Goal: Transaction & Acquisition: Purchase product/service

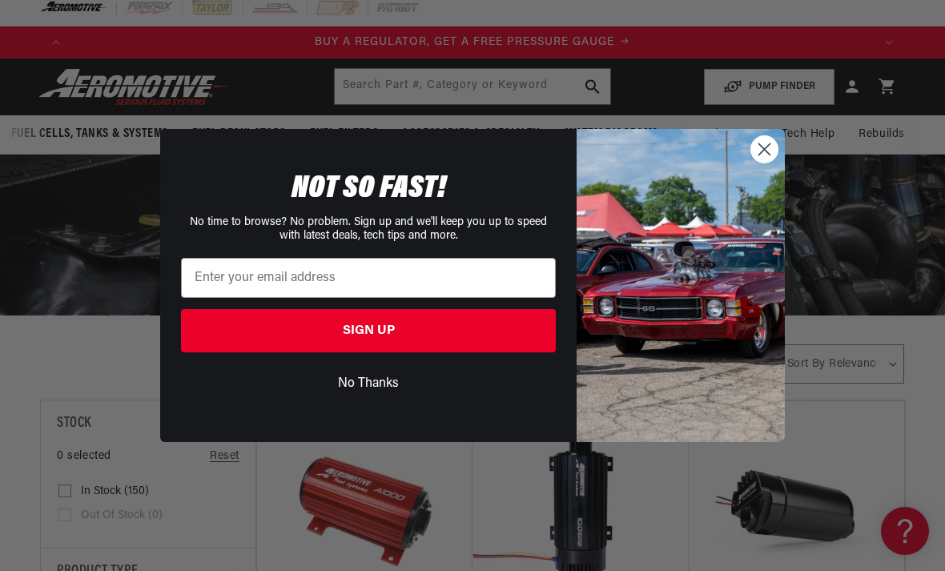
scroll to position [0, 175]
click at [759, 155] on icon "Close dialog" at bounding box center [764, 149] width 11 height 11
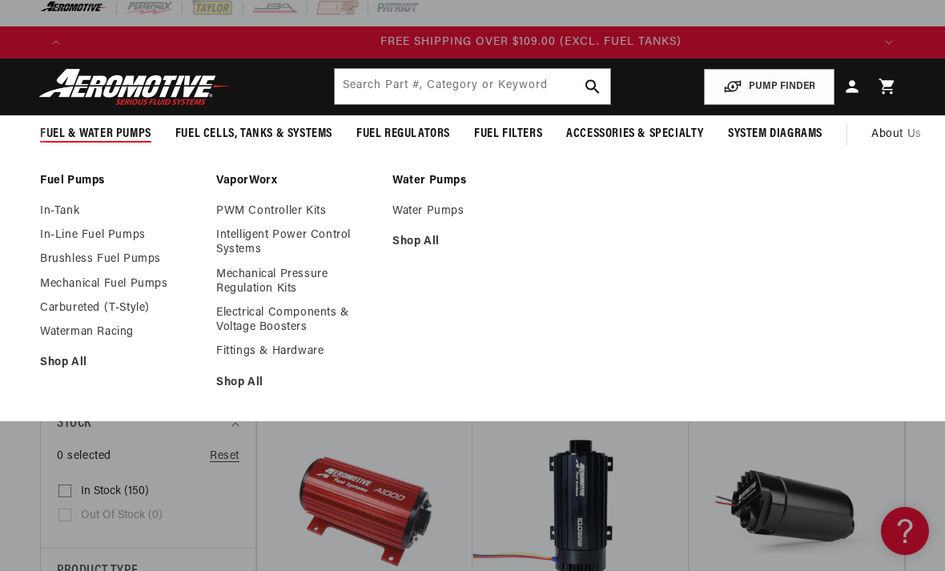
scroll to position [0, 2403]
click at [68, 215] on link "In-Tank" at bounding box center [120, 211] width 160 height 14
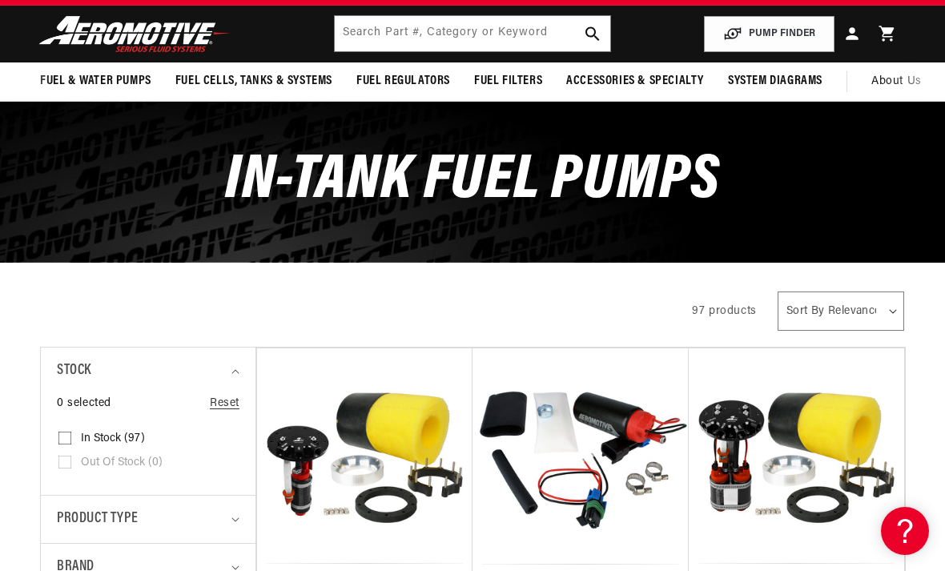
click at [778, 34] on button "PUMP FINDER" at bounding box center [769, 34] width 131 height 36
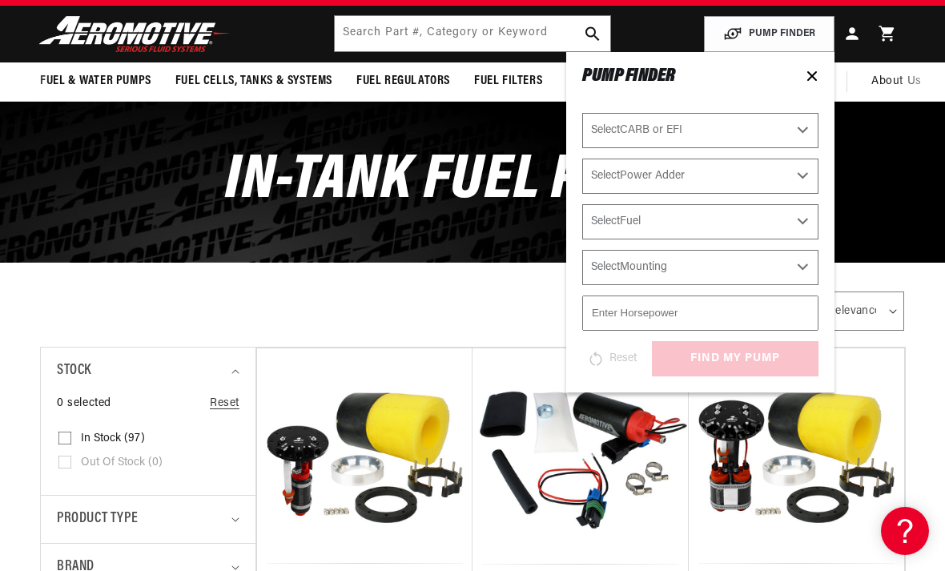
click at [806, 127] on select "Select CARB or EFI Carbureted Fuel Injected" at bounding box center [700, 130] width 236 height 35
select select "Fuel-Injected"
click at [795, 171] on select "Select Power Adder No - Naturally Aspirated Yes - Forced Induction" at bounding box center [700, 176] width 236 height 35
select select "No-Naturally-Aspirated"
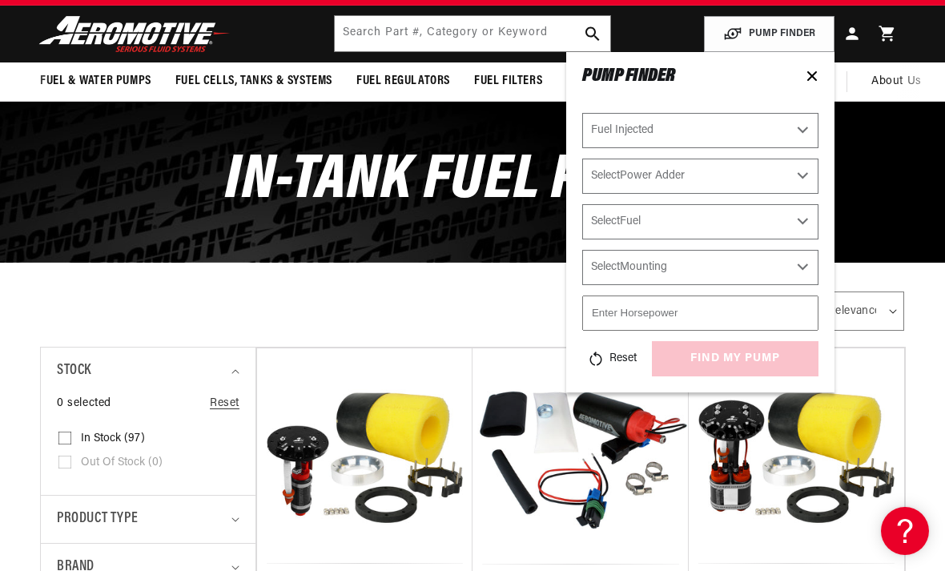
select select "No-Naturally-Aspirated"
click at [777, 217] on select "Select Fuel E85 Gas" at bounding box center [700, 221] width 236 height 35
select select "Gas"
click at [722, 250] on select "Select Mounting External In-Tank" at bounding box center [700, 267] width 236 height 35
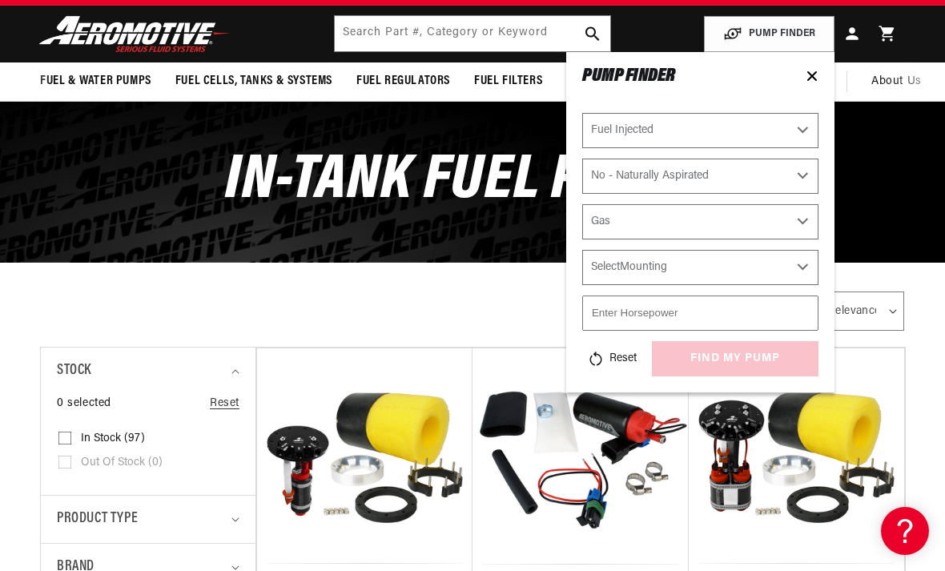
select select "In-Tank"
click at [655, 307] on input "number" at bounding box center [700, 313] width 236 height 35
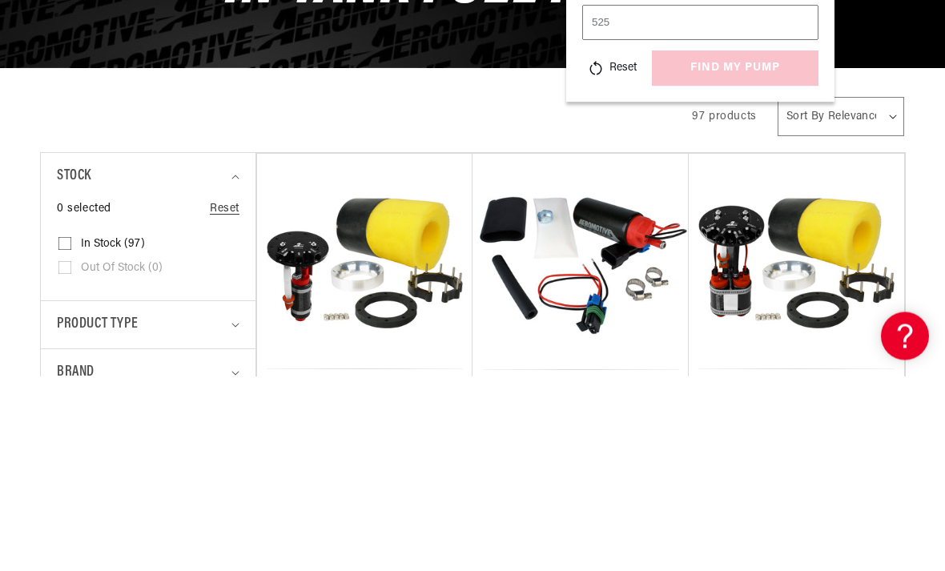
type input "525"
click at [726, 246] on div "Reset find my pump" at bounding box center [700, 263] width 236 height 35
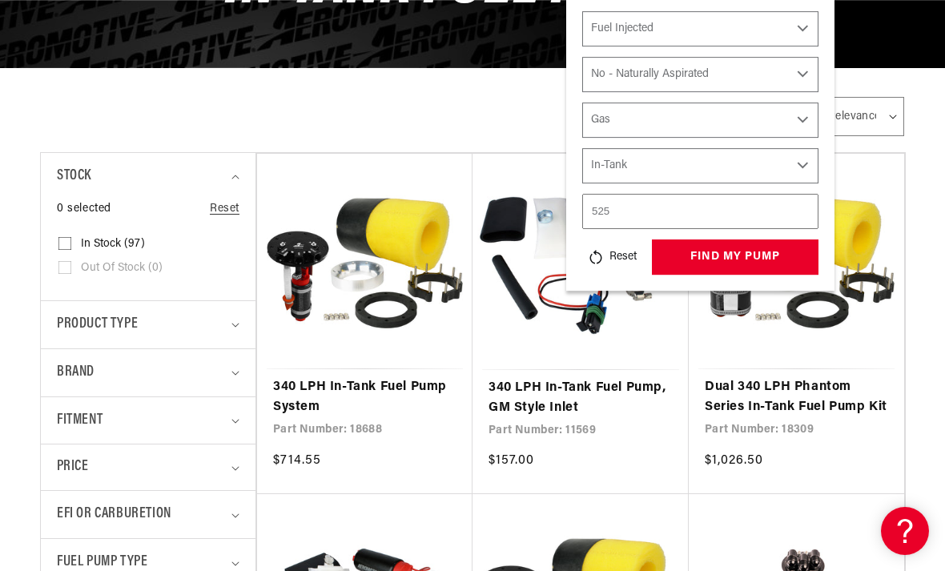
click at [730, 255] on button "find my pump" at bounding box center [735, 257] width 167 height 36
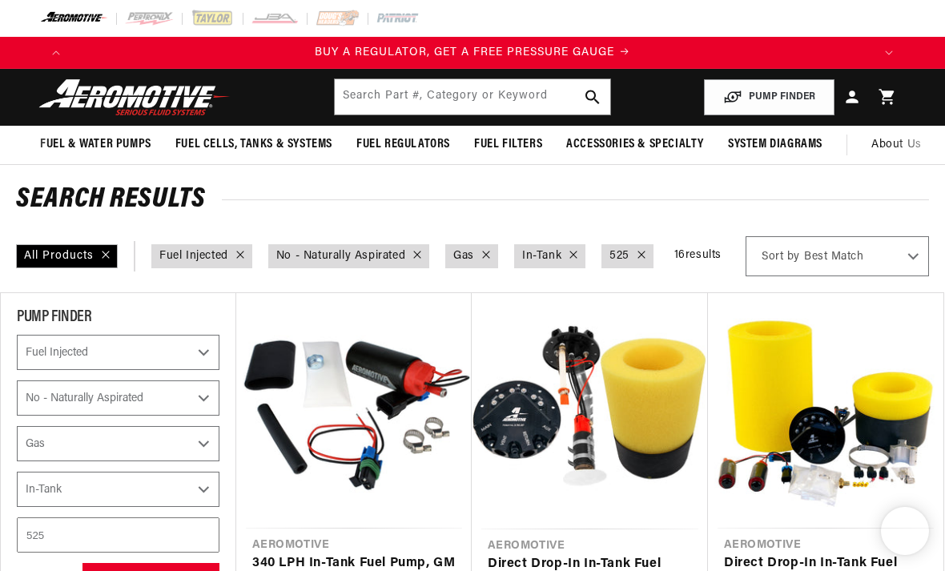
select select "Fuel-Injected"
select select "No-Naturally-Aspirated"
select select "Gas"
select select "In-Tank"
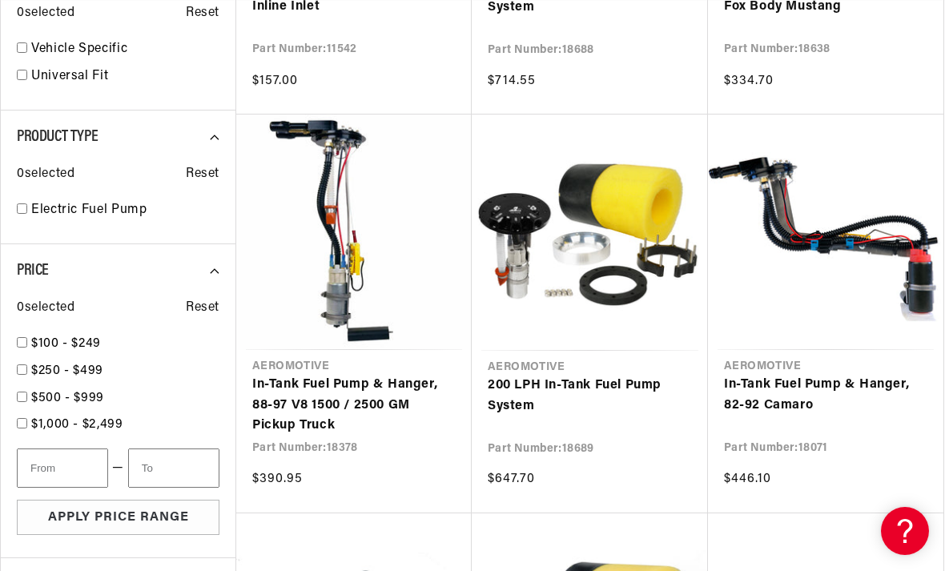
scroll to position [0, 1602]
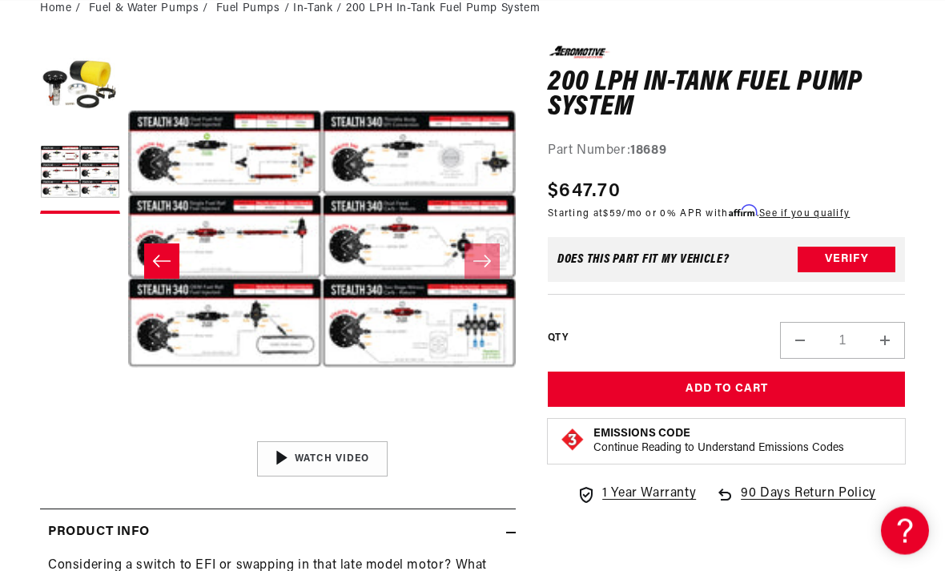
scroll to position [177, 0]
click at [856, 257] on button "Verify" at bounding box center [847, 260] width 98 height 26
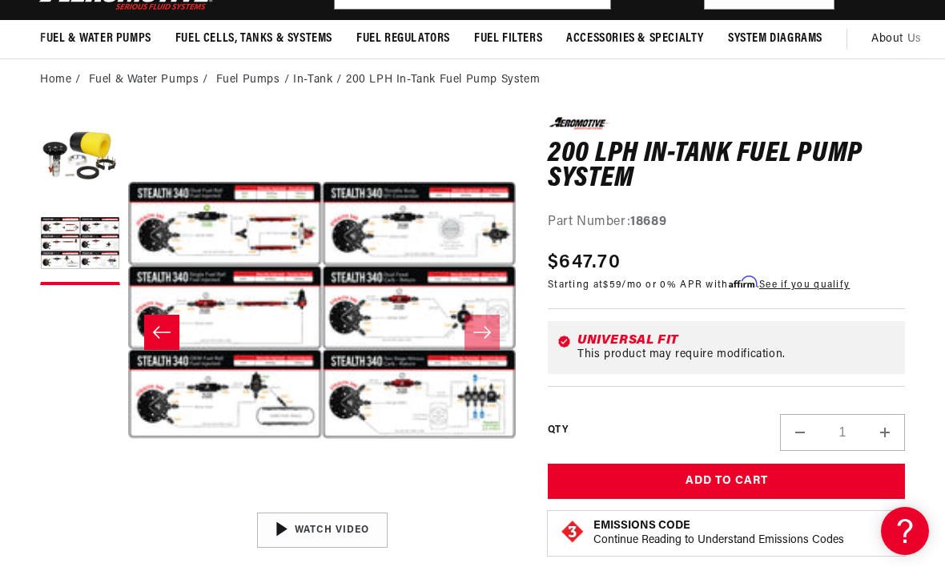
scroll to position [0, 2376]
click at [165, 340] on icon "Slide left" at bounding box center [161, 332] width 19 height 16
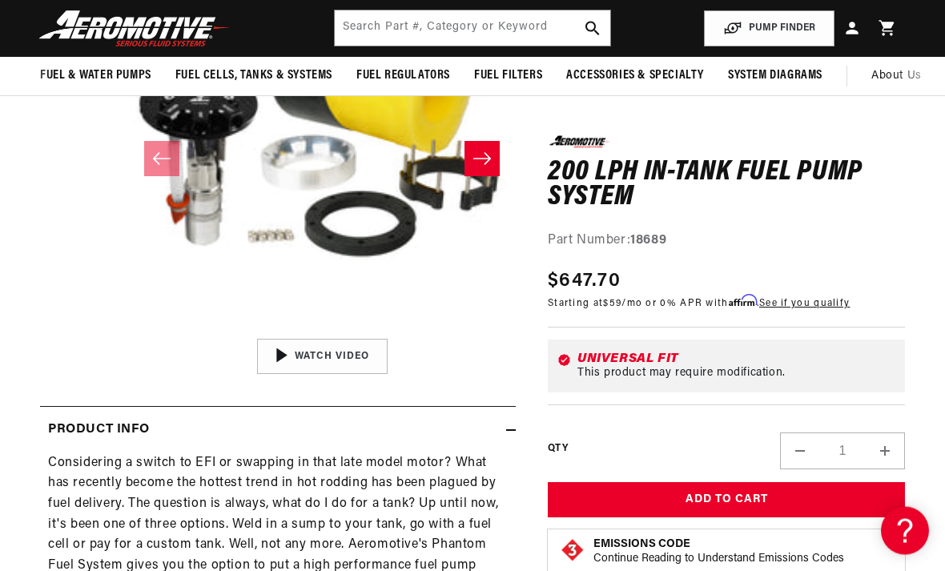
scroll to position [279, 0]
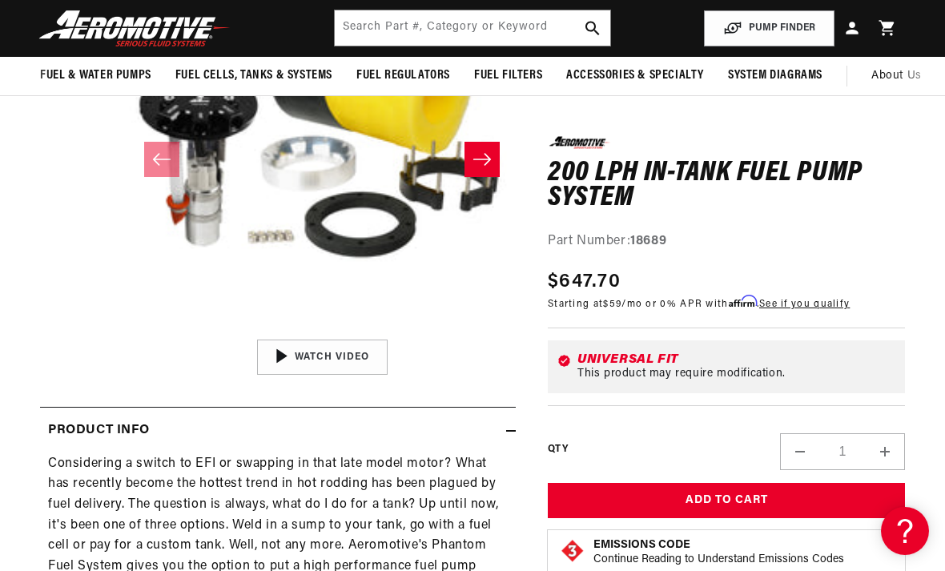
click at [314, 362] on div "02:09" at bounding box center [322, 357] width 243 height 136
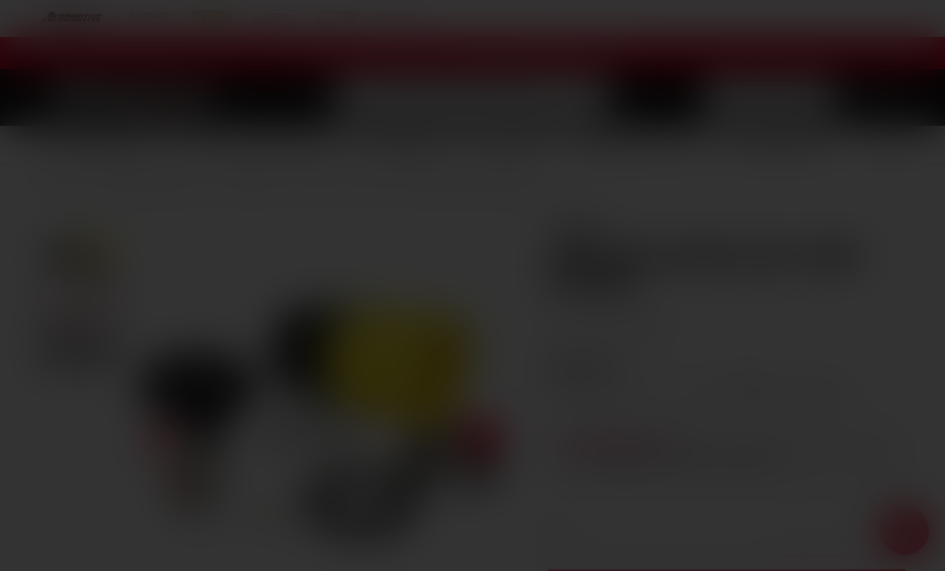
scroll to position [0, 0]
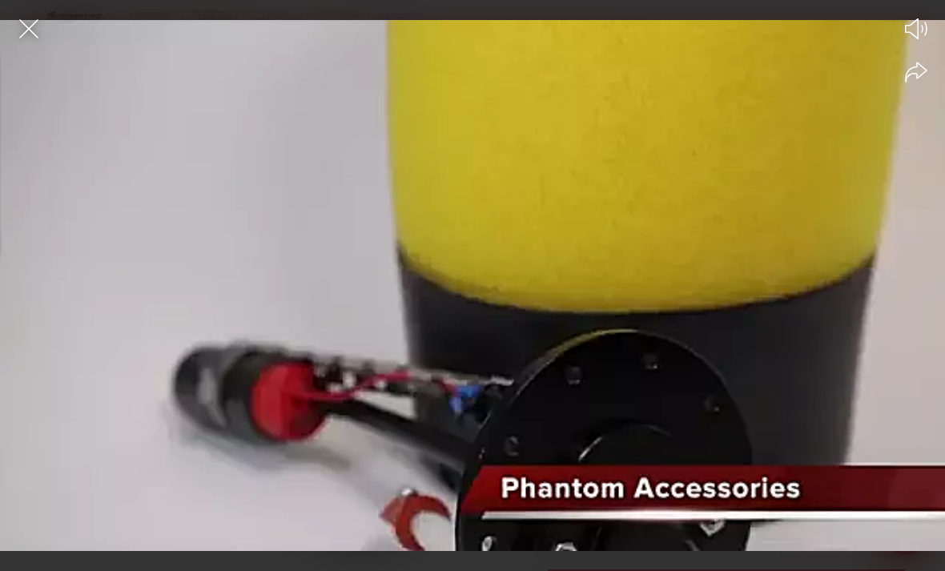
click at [560, 219] on div at bounding box center [472, 313] width 945 height 515
click at [803, 211] on div at bounding box center [472, 313] width 945 height 515
click at [920, 25] on icon "Mute video" at bounding box center [916, 28] width 22 height 21
click at [913, 27] on icon "Unmute video" at bounding box center [916, 29] width 24 height 24
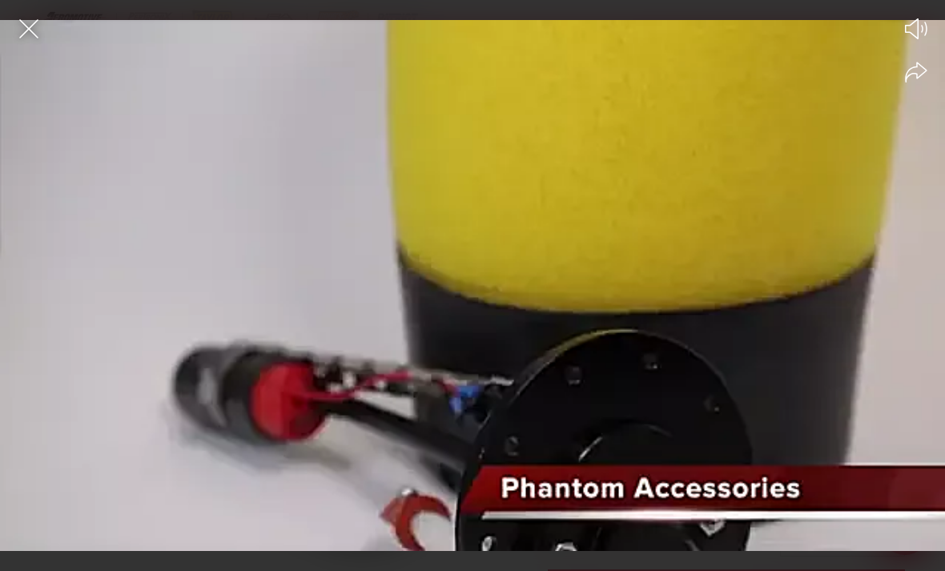
click at [618, 219] on div at bounding box center [472, 313] width 945 height 515
click at [499, 289] on div at bounding box center [472, 313] width 945 height 515
click at [449, 271] on div at bounding box center [472, 313] width 945 height 515
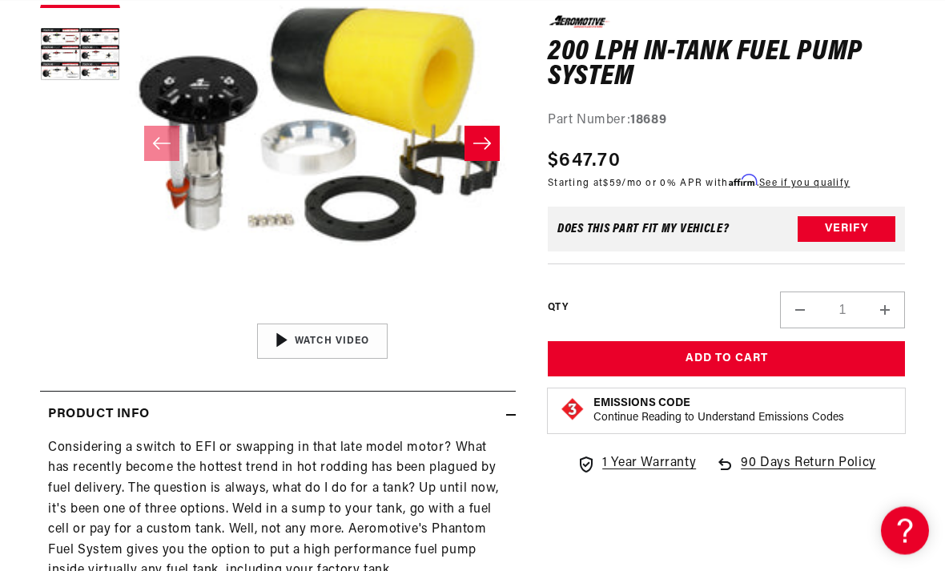
scroll to position [295, 0]
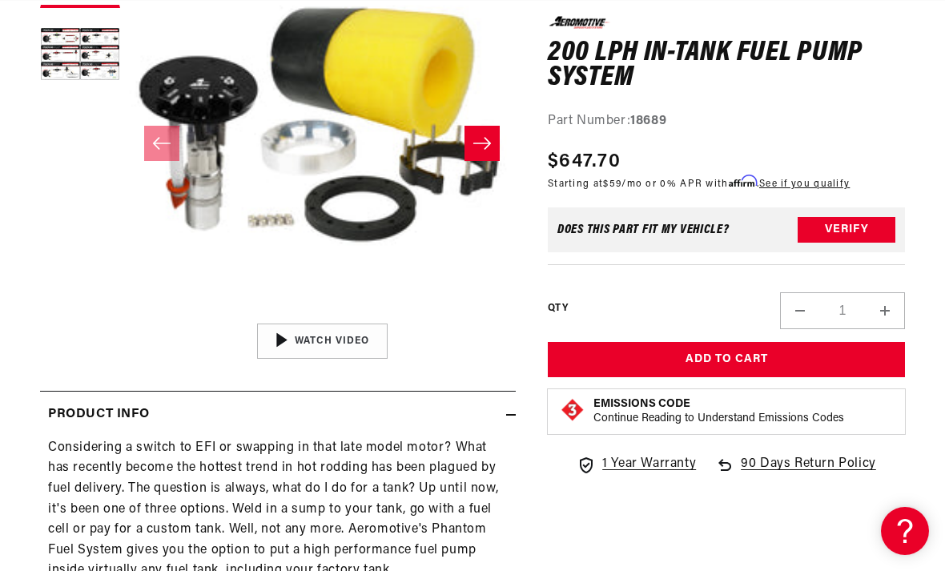
click at [284, 338] on div "02:09" at bounding box center [322, 341] width 243 height 136
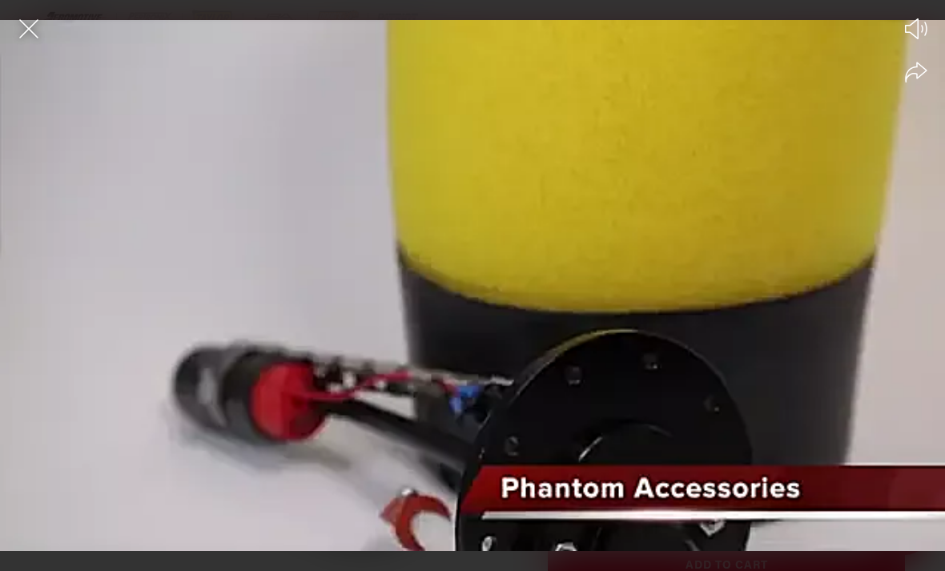
scroll to position [0, 2403]
click at [34, 25] on icon "Close the video player" at bounding box center [28, 28] width 19 height 19
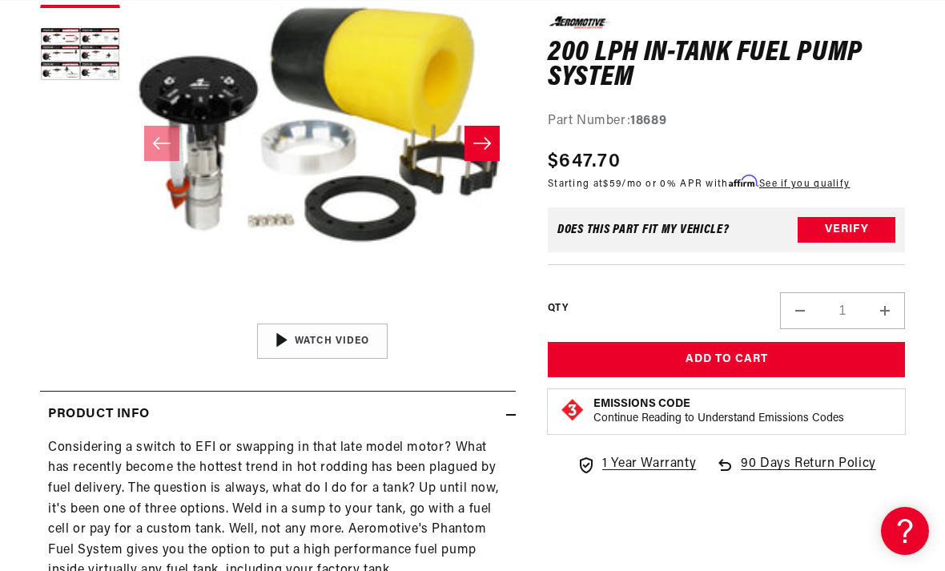
scroll to position [0, 0]
